Goal: Task Accomplishment & Management: Manage account settings

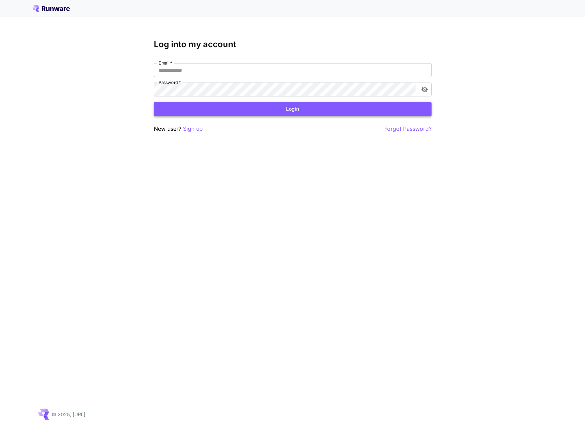
type input "**********"
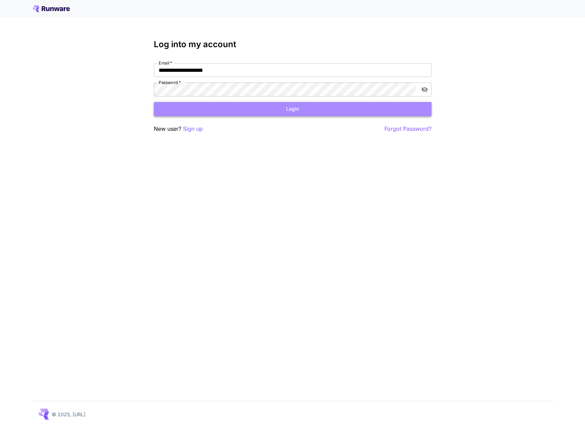
click at [273, 109] on button "Login" at bounding box center [293, 109] width 278 height 14
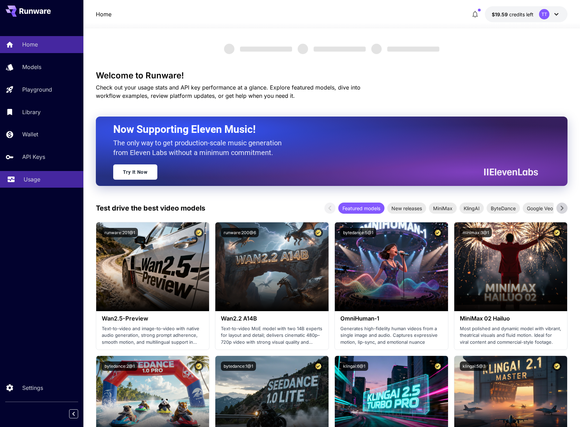
click at [37, 176] on p "Usage" at bounding box center [32, 179] width 17 height 8
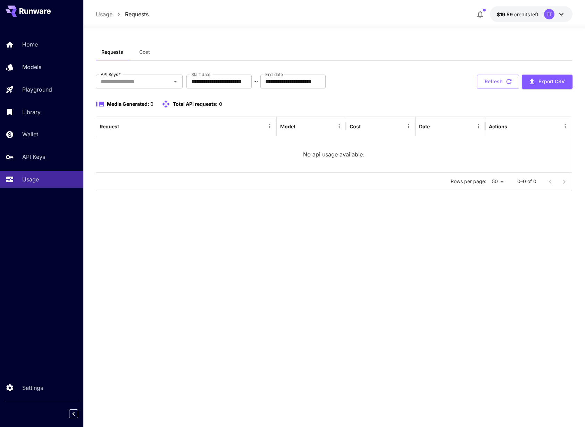
click at [144, 53] on span "Cost" at bounding box center [144, 52] width 11 height 6
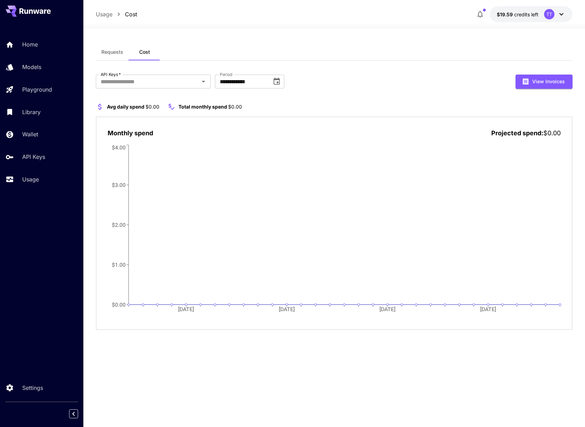
click at [118, 53] on span "Requests" at bounding box center [112, 52] width 22 height 6
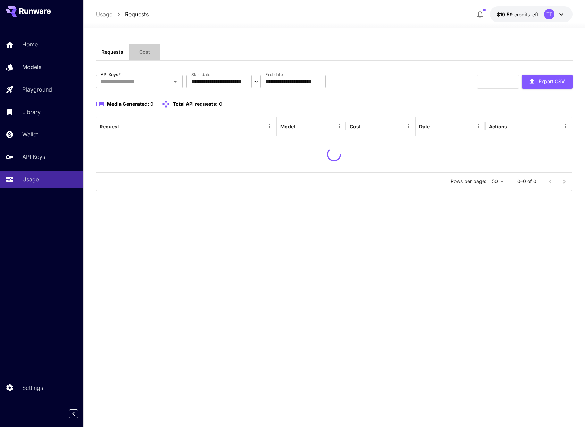
click at [144, 54] on span "Cost" at bounding box center [144, 52] width 11 height 6
